Goal: Find specific page/section: Find specific page/section

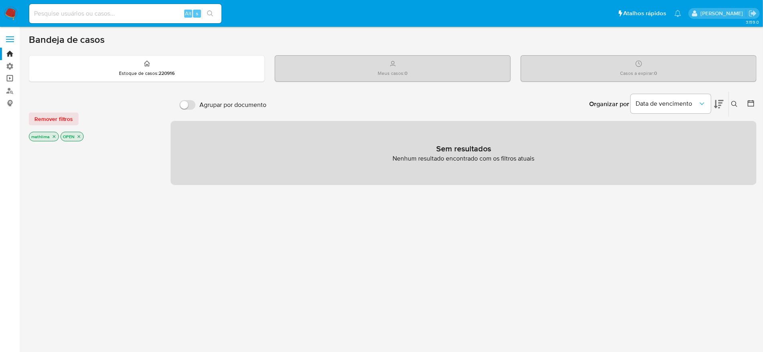
click at [15, 74] on link "Operações em massa" at bounding box center [47, 79] width 95 height 12
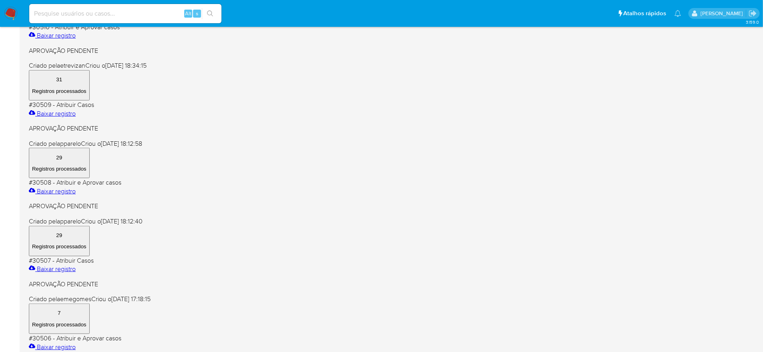
scroll to position [182, 0]
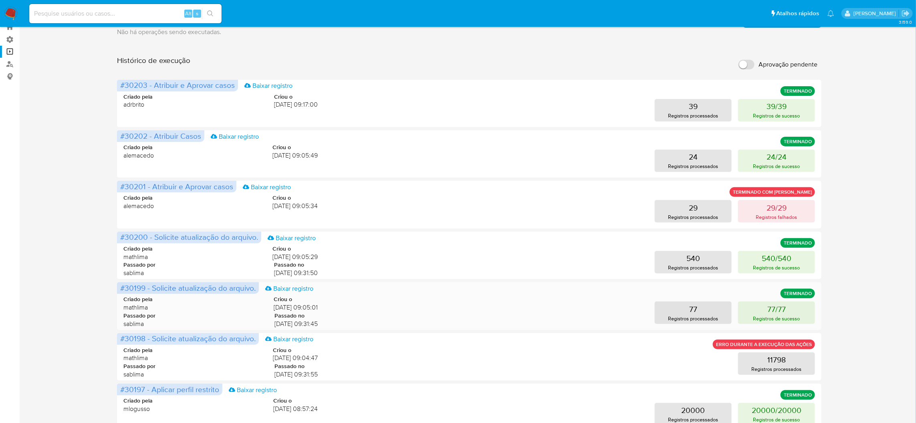
scroll to position [111, 0]
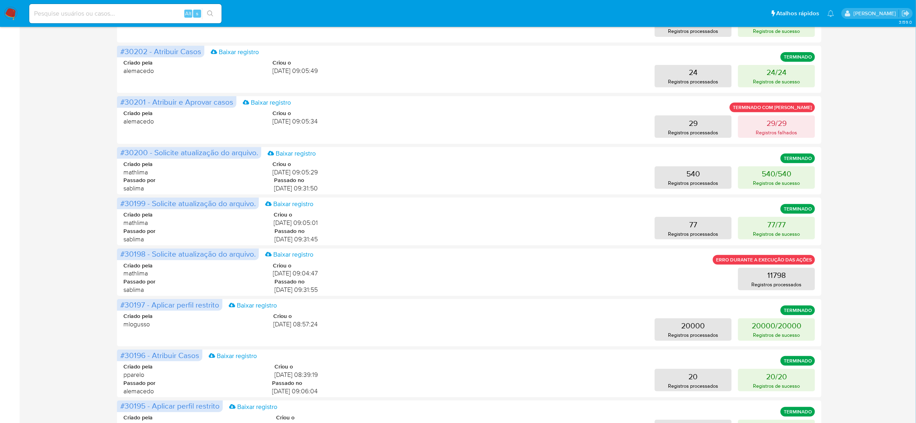
drag, startPoint x: 330, startPoint y: 388, endPoint x: 330, endPoint y: 384, distance: 4.4
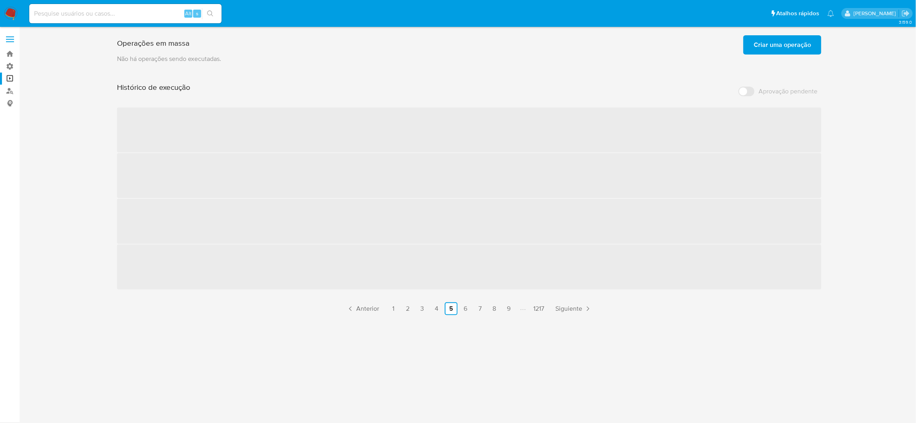
scroll to position [0, 0]
click at [349, 352] on div "3.159.0" at bounding box center [474, 224] width 890 height 385
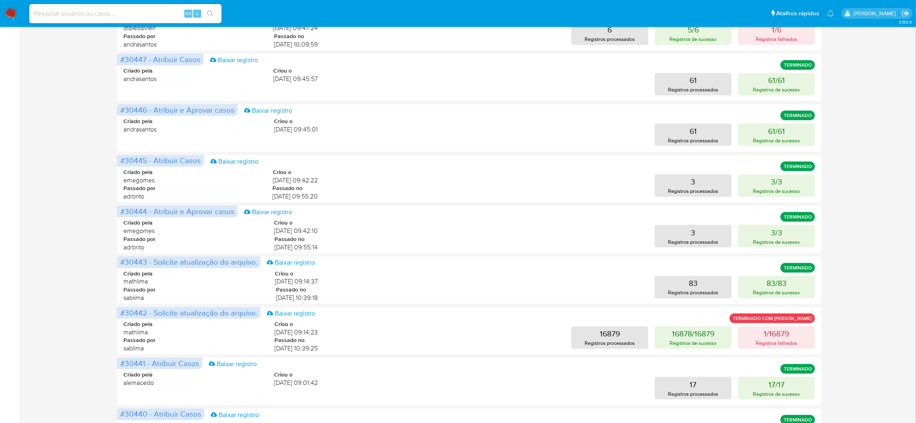
scroll to position [111, 0]
